Goal: Information Seeking & Learning: Learn about a topic

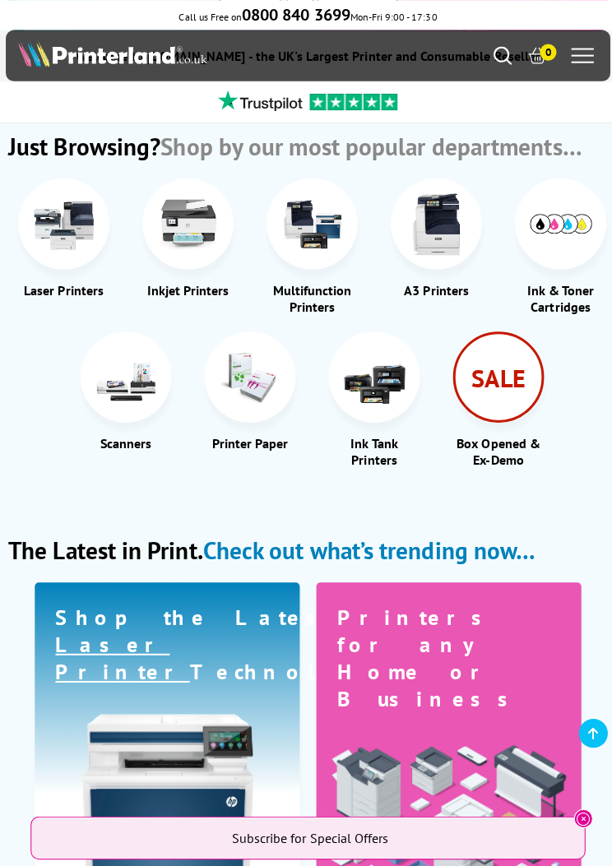
scroll to position [420, 0]
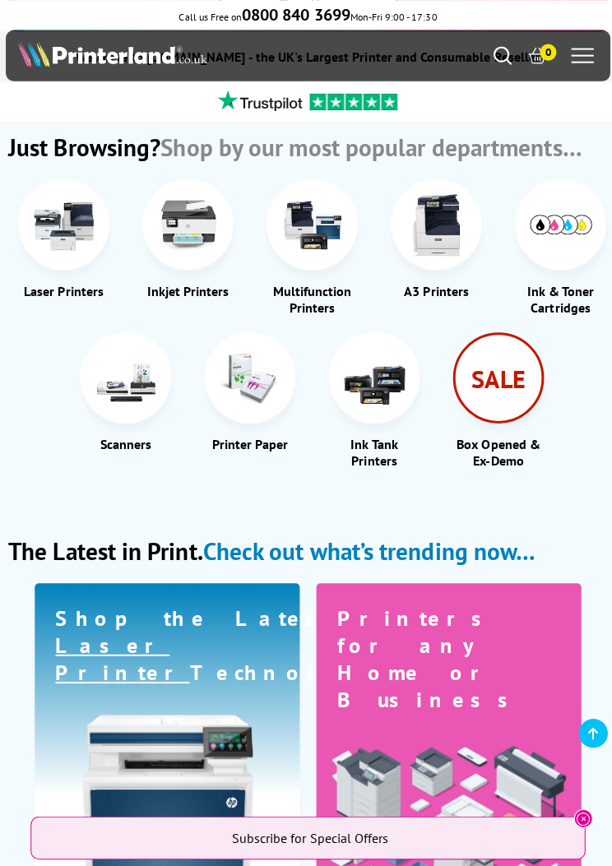
click at [333, 223] on img at bounding box center [311, 223] width 62 height 62
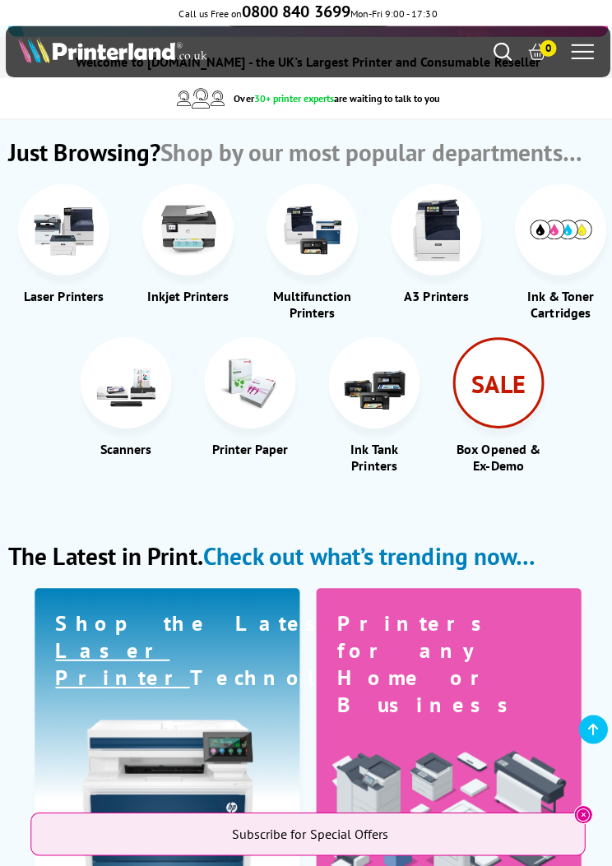
click at [80, 227] on img at bounding box center [64, 232] width 62 height 62
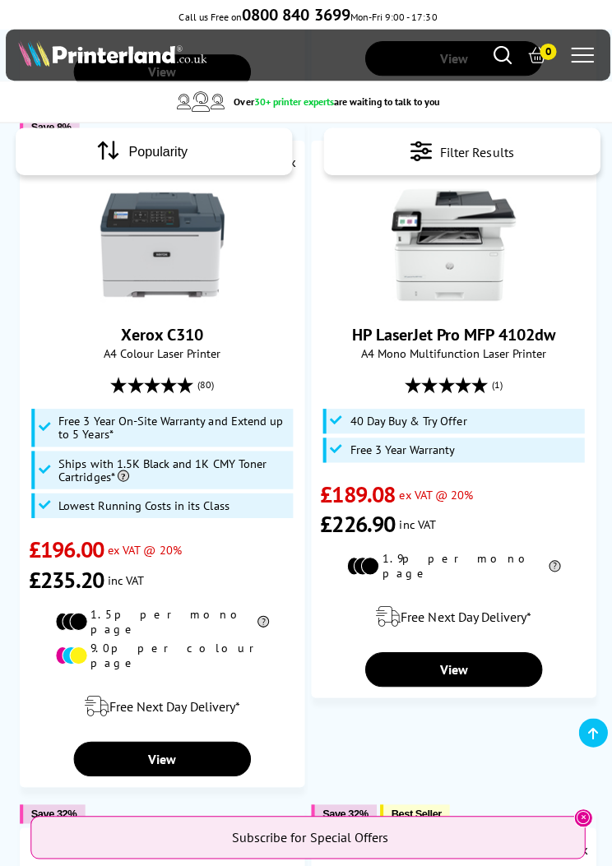
scroll to position [2158, 0]
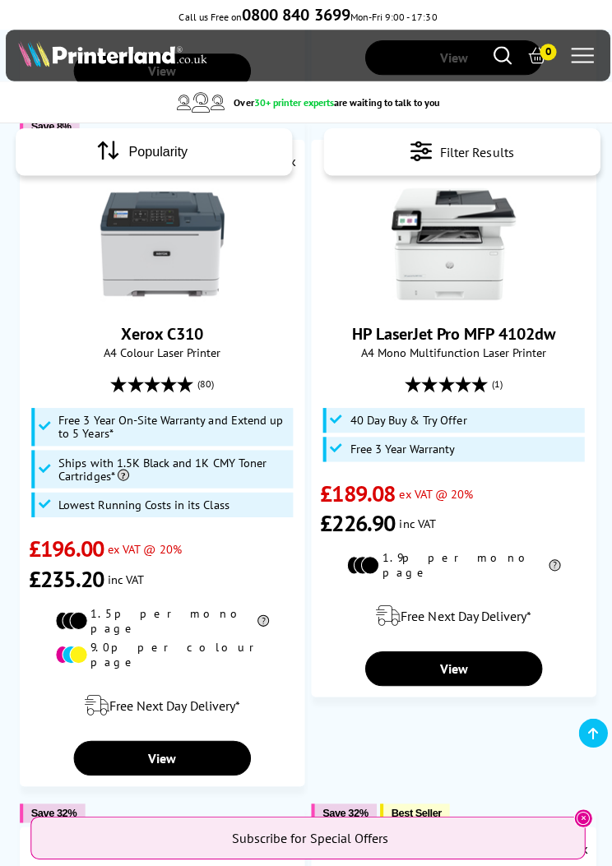
click at [177, 736] on link "View" at bounding box center [160, 753] width 175 height 35
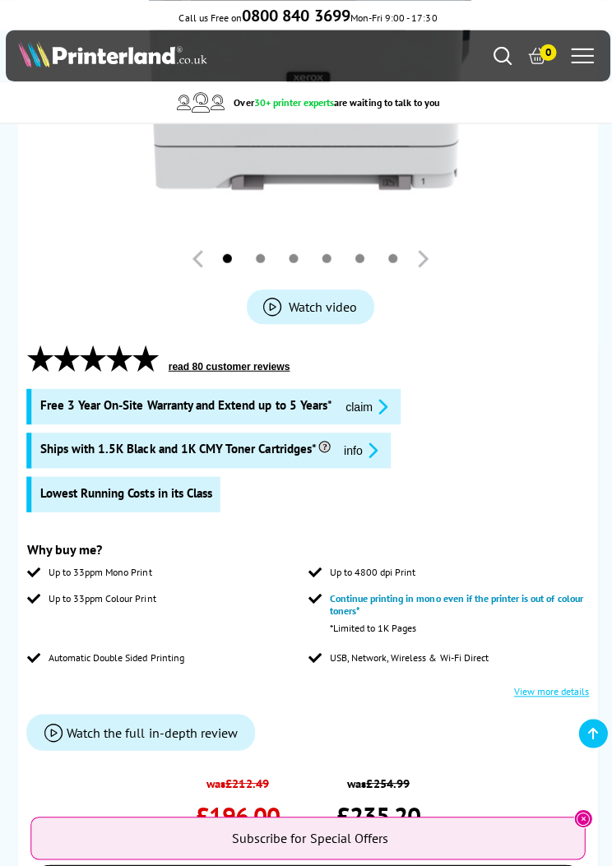
scroll to position [414, 0]
